Goal: Task Accomplishment & Management: Use online tool/utility

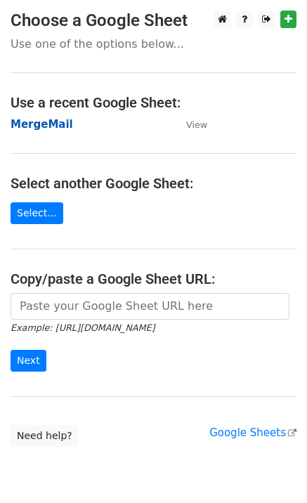
click at [37, 131] on strong "MergeMail" at bounding box center [42, 124] width 63 height 13
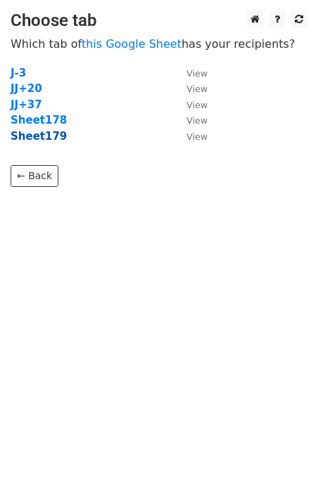
click at [45, 139] on strong "Sheet179" at bounding box center [39, 136] width 56 height 13
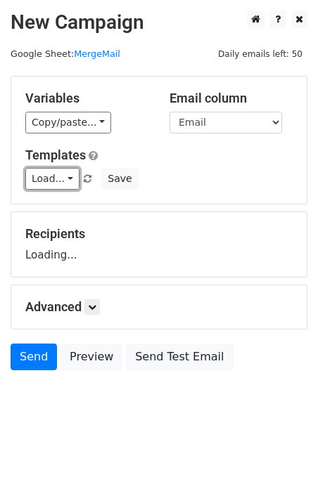
drag, startPoint x: 43, startPoint y: 182, endPoint x: 63, endPoint y: 193, distance: 22.3
click at [43, 182] on link "Load..." at bounding box center [52, 179] width 54 height 22
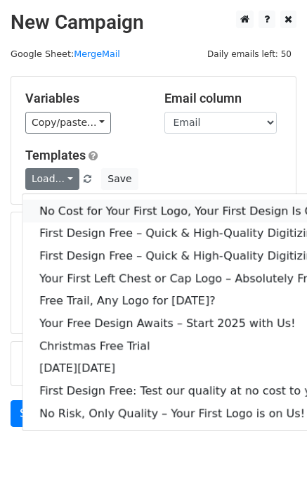
click at [69, 201] on link "No Cost for Your First Logo, Your First Design Is On Us!" at bounding box center [190, 211] width 337 height 22
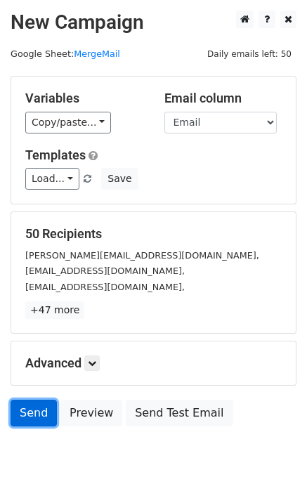
click at [30, 413] on link "Send" at bounding box center [34, 413] width 46 height 27
